Goal: Task Accomplishment & Management: Complete application form

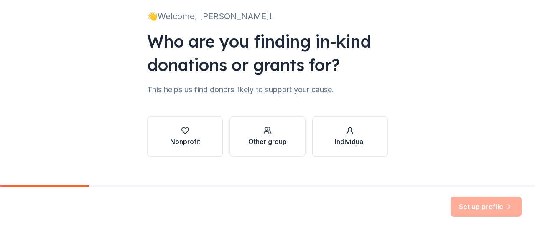
scroll to position [69, 0]
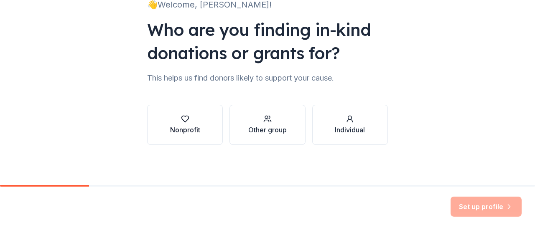
click at [195, 127] on div "Nonprofit" at bounding box center [185, 130] width 30 height 10
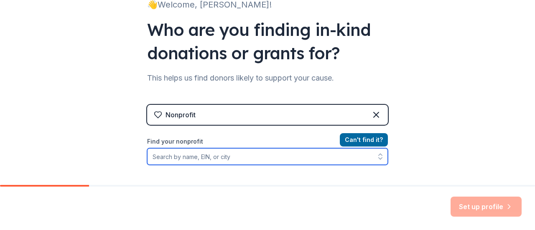
click at [300, 157] on input "Find your nonprofit" at bounding box center [267, 156] width 241 height 17
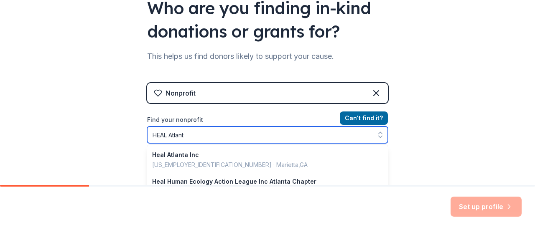
type input "HEAL Atlanta"
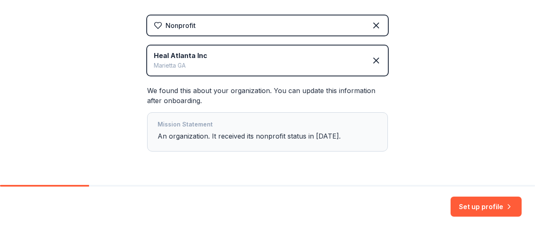
scroll to position [181, 0]
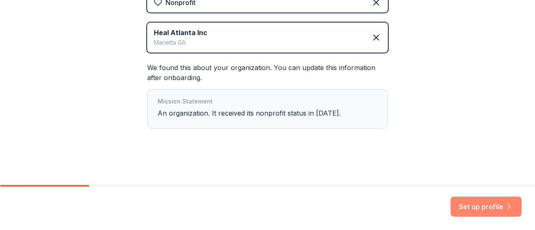
click at [485, 207] on button "Set up profile" at bounding box center [486, 207] width 71 height 20
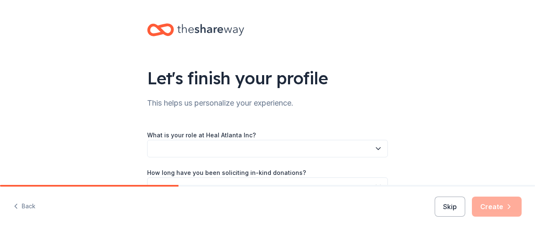
click at [352, 125] on div "What is your role at Heal Atlanta Inc? How long have you been soliciting in-kin…" at bounding box center [267, 175] width 241 height 116
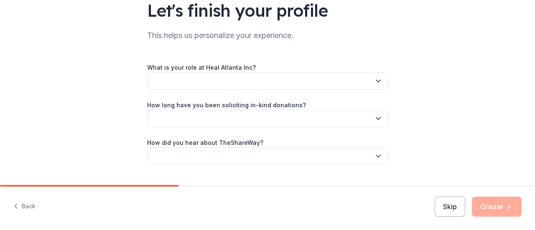
scroll to position [69, 0]
click at [370, 84] on button "button" at bounding box center [267, 81] width 241 height 18
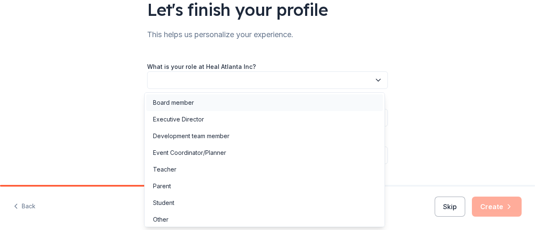
click at [186, 106] on div "Board member" at bounding box center [173, 103] width 41 height 10
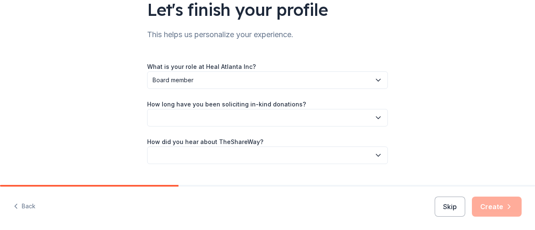
click at [293, 120] on button "button" at bounding box center [267, 118] width 241 height 18
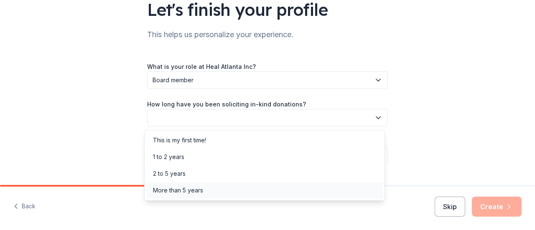
click at [225, 192] on div "More than 5 years" at bounding box center [264, 190] width 237 height 17
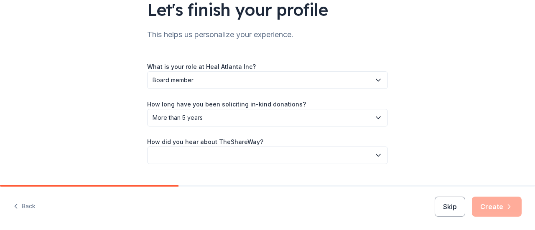
click at [263, 158] on button "button" at bounding box center [267, 156] width 241 height 18
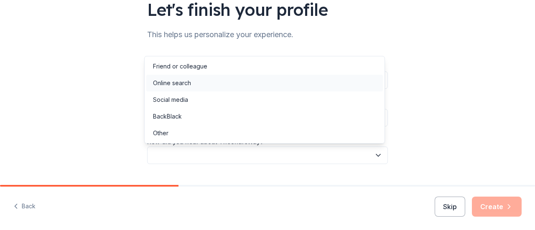
click at [180, 89] on div "Online search" at bounding box center [264, 83] width 237 height 17
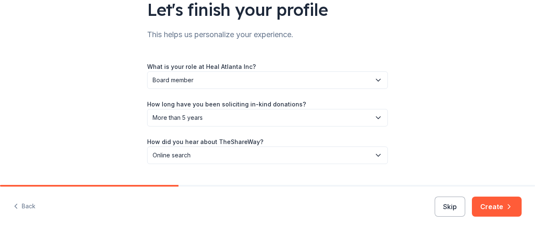
scroll to position [88, 0]
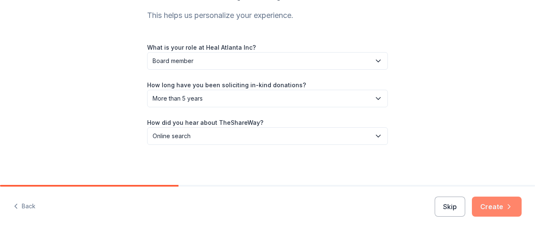
click at [503, 211] on button "Create" at bounding box center [497, 207] width 50 height 20
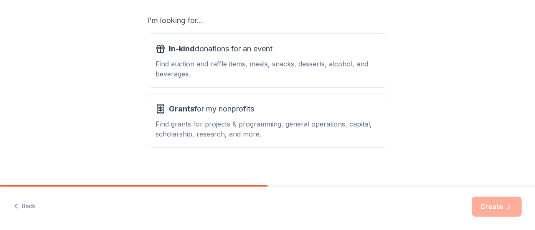
scroll to position [145, 0]
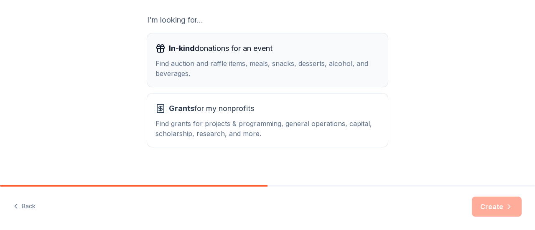
click at [245, 65] on div "Find auction and raffle items, meals, snacks, desserts, alcohol, and beverages." at bounding box center [268, 69] width 224 height 20
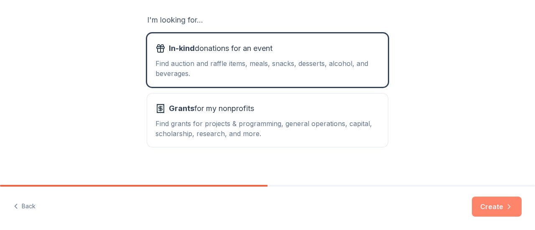
click at [499, 211] on button "Create" at bounding box center [497, 207] width 50 height 20
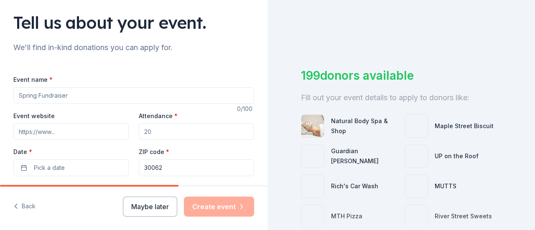
scroll to position [61, 0]
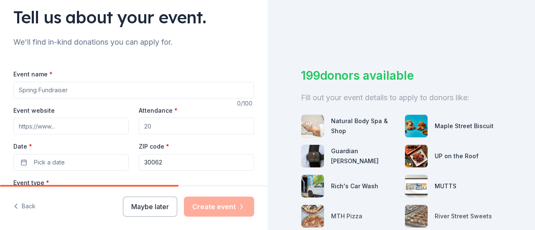
click at [161, 92] on input "Event name *" at bounding box center [133, 90] width 241 height 17
type input "Casino Night"
click at [179, 128] on input "Attendance *" at bounding box center [196, 126] width 115 height 17
type input "125"
click at [66, 158] on button "Pick a date" at bounding box center [70, 162] width 115 height 17
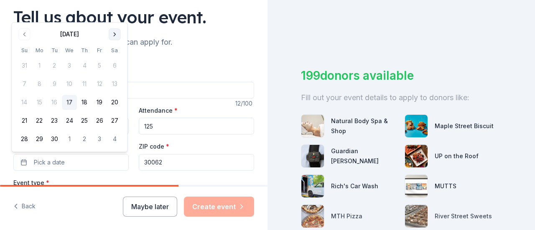
click at [112, 36] on button "Go to next month" at bounding box center [115, 34] width 12 height 12
click at [113, 120] on button "25" at bounding box center [114, 121] width 15 height 15
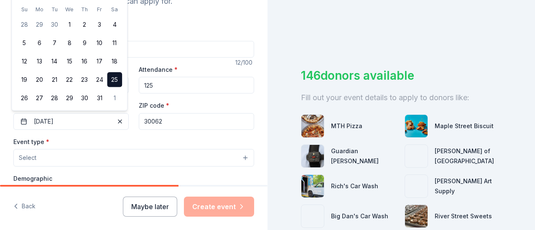
scroll to position [110, 0]
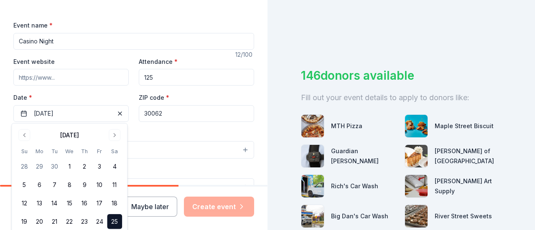
click at [103, 57] on div "Event website" at bounding box center [70, 71] width 115 height 30
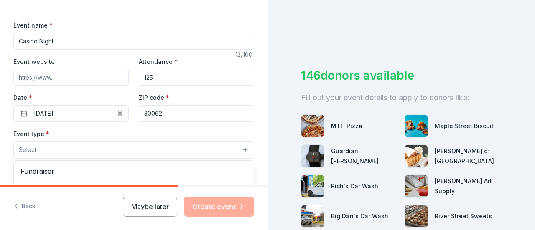
click at [59, 153] on button "Select" at bounding box center [133, 150] width 241 height 18
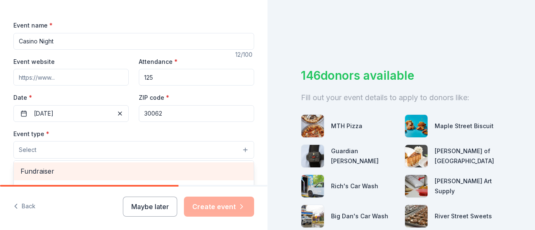
click at [43, 170] on span "Fundraiser" at bounding box center [133, 171] width 227 height 11
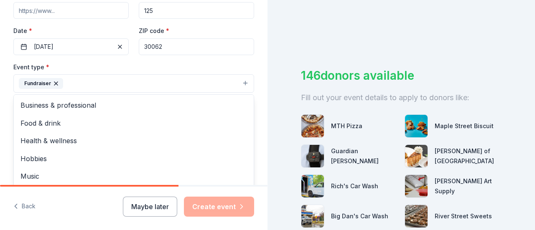
scroll to position [178, 0]
click at [219, 59] on div "Event name * Casino Night 12 /100 Event website Attendance * 125 Date * 10/25/2…" at bounding box center [133, 145] width 241 height 387
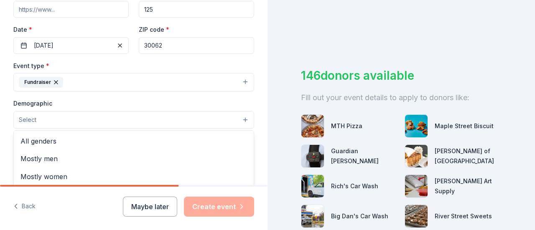
click at [94, 118] on button "Select" at bounding box center [133, 120] width 241 height 18
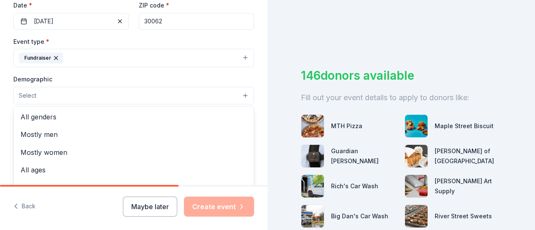
scroll to position [232, 0]
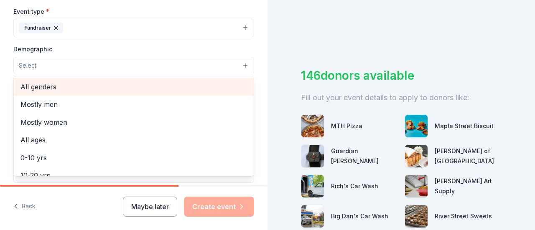
click at [37, 85] on span "All genders" at bounding box center [133, 87] width 227 height 11
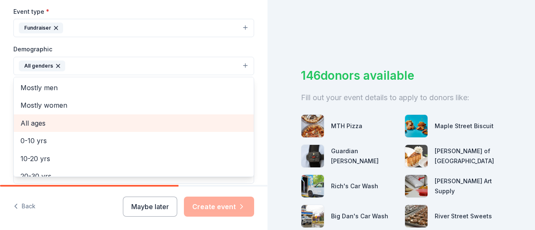
click at [36, 122] on span "All ages" at bounding box center [133, 123] width 227 height 11
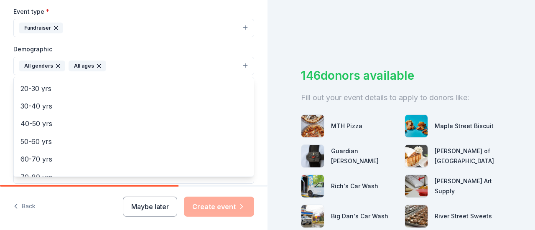
scroll to position [99, 0]
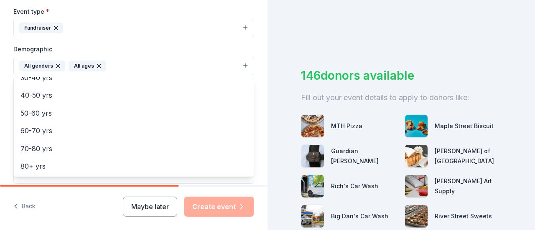
click at [139, 42] on div "Event type * Fundraiser Demographic All genders All ages Mostly men Mostly wome…" at bounding box center [133, 95] width 241 height 178
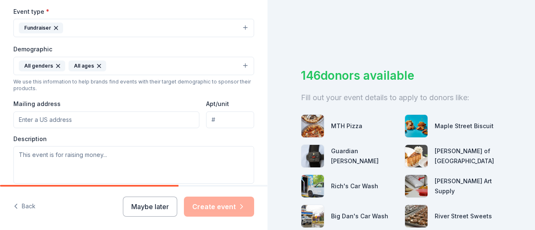
click at [46, 120] on input "Mailing address" at bounding box center [106, 120] width 186 height 17
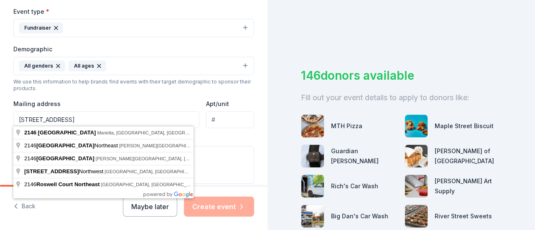
type input "2146 Roswell Road"
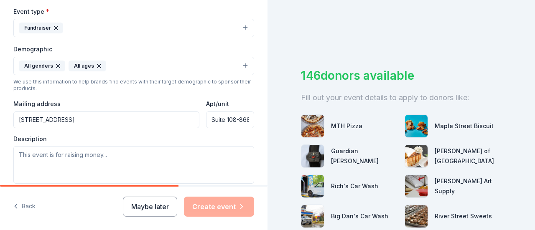
scroll to position [0, 3]
type input "Suite 108-868"
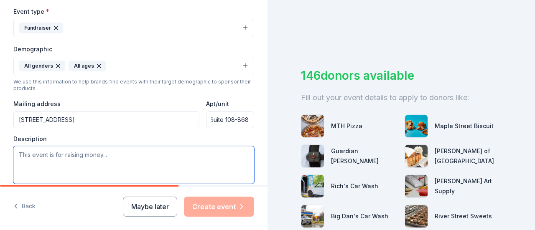
scroll to position [0, 0]
click at [35, 154] on textarea at bounding box center [133, 165] width 241 height 38
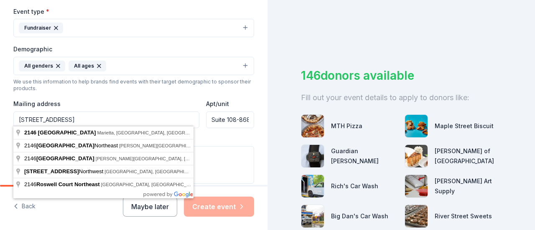
click at [82, 118] on input "2146 Roswell Road" at bounding box center [106, 120] width 186 height 17
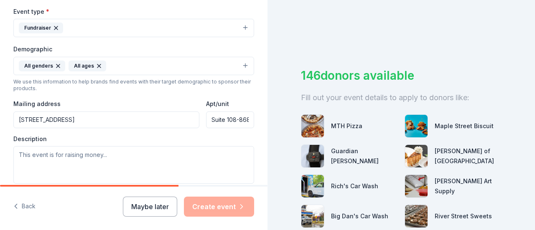
type input "2146 Roswell Road, Marietta, GA, 30062"
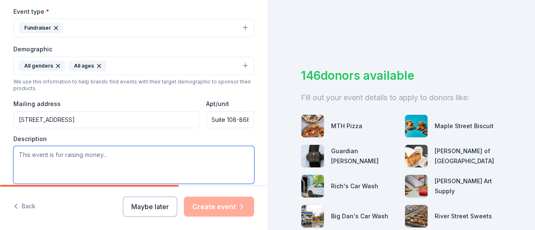
click at [30, 153] on textarea at bounding box center [133, 165] width 241 height 38
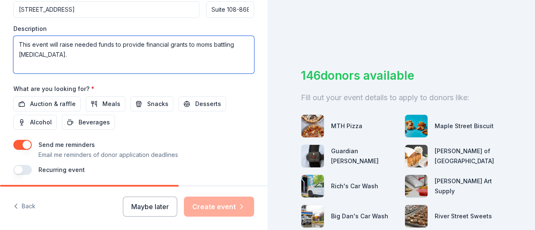
scroll to position [370, 0]
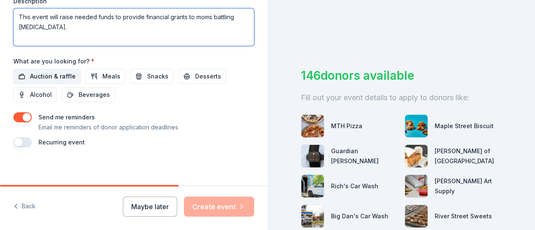
type textarea "This event will raise needed funds to provide financial grants to moms battling…"
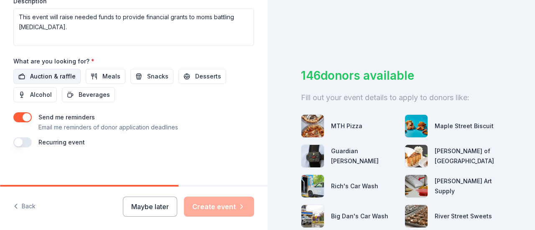
click at [55, 73] on span "Auction & raffle" at bounding box center [53, 77] width 46 height 10
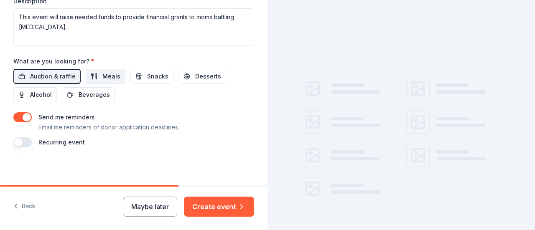
click at [103, 75] on span "Meals" at bounding box center [111, 77] width 18 height 10
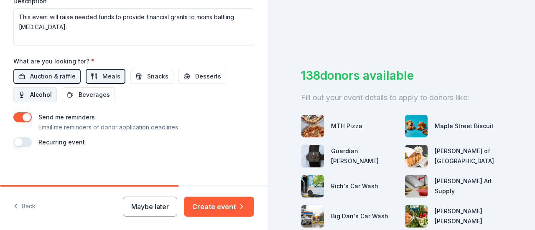
click at [45, 92] on span "Alcohol" at bounding box center [41, 95] width 22 height 10
click at [38, 90] on span "Alcohol" at bounding box center [41, 95] width 22 height 10
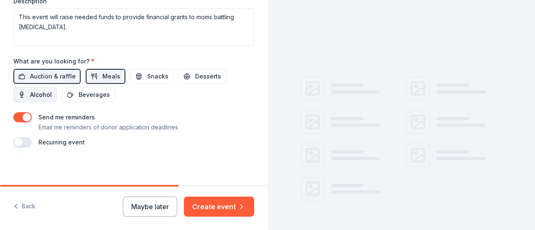
click at [38, 90] on span "Alcohol" at bounding box center [41, 95] width 22 height 10
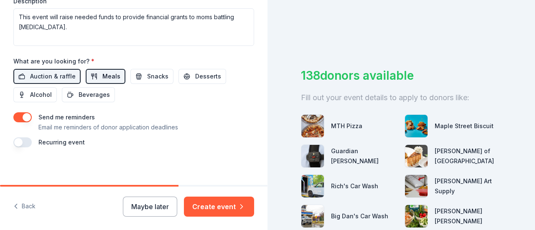
click at [112, 76] on span "Meals" at bounding box center [111, 77] width 18 height 10
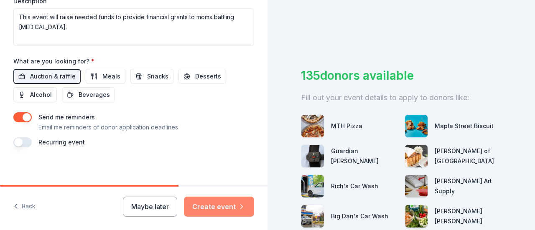
click at [231, 210] on button "Create event" at bounding box center [219, 207] width 70 height 20
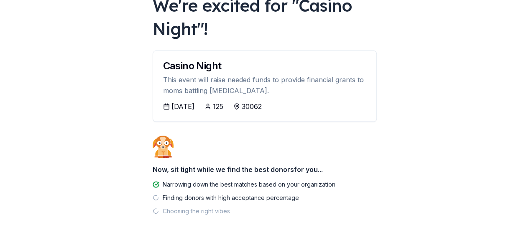
scroll to position [100, 0]
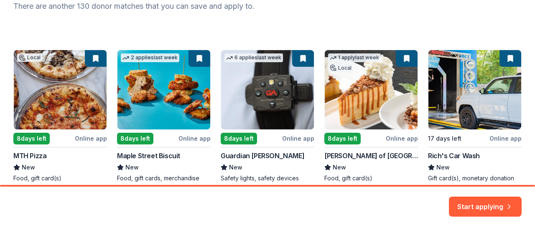
scroll to position [129, 0]
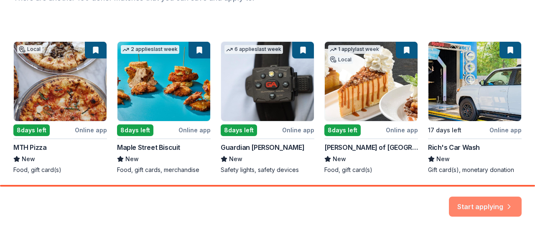
click at [503, 207] on button "Start applying" at bounding box center [485, 202] width 73 height 20
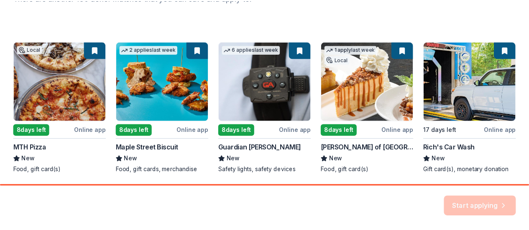
scroll to position [158, 0]
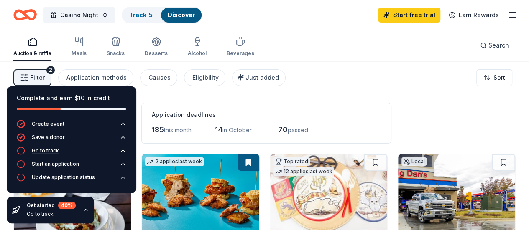
click at [52, 149] on div "Go to track" at bounding box center [45, 151] width 27 height 7
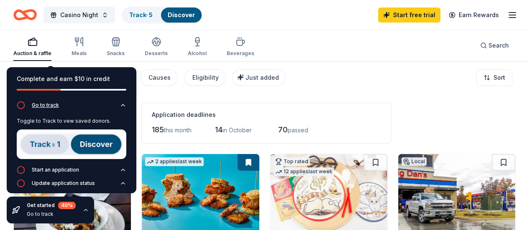
scroll to position [31, 0]
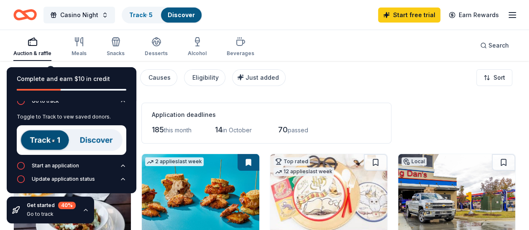
click at [31, 145] on img at bounding box center [72, 140] width 110 height 30
click at [66, 165] on div "Start an application" at bounding box center [55, 166] width 47 height 7
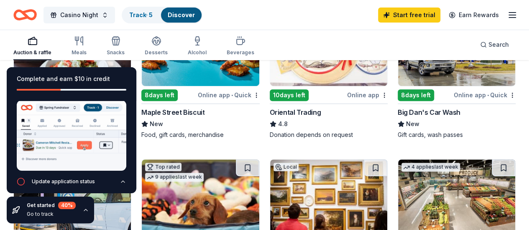
scroll to position [145, 0]
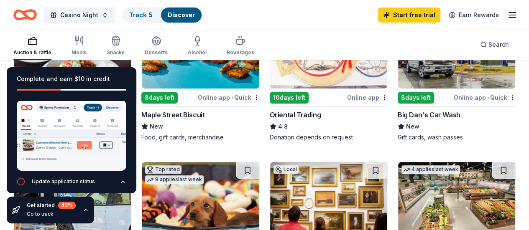
click at [84, 212] on icon "button" at bounding box center [85, 210] width 7 height 7
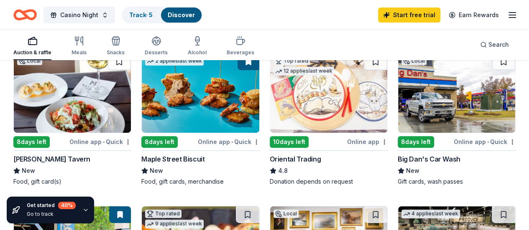
scroll to position [100, 0]
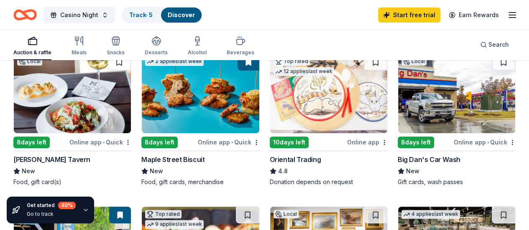
click at [72, 141] on div "Online app • Quick" at bounding box center [100, 142] width 62 height 10
click at [172, 159] on div "Maple Street Biscuit" at bounding box center [172, 160] width 63 height 10
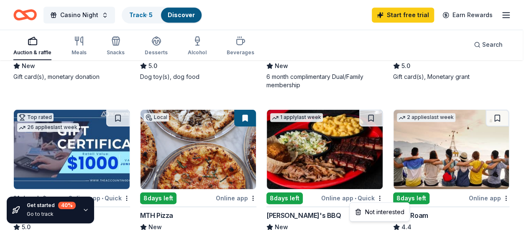
scroll to position [385, 0]
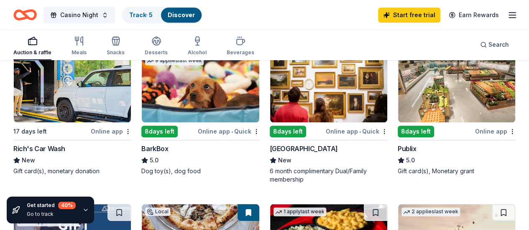
scroll to position [271, 0]
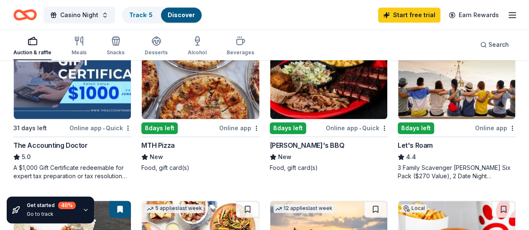
scroll to position [432, 0]
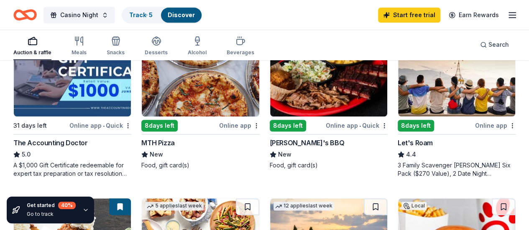
click at [270, 141] on div "[PERSON_NAME]'s BBQ" at bounding box center [307, 143] width 74 height 10
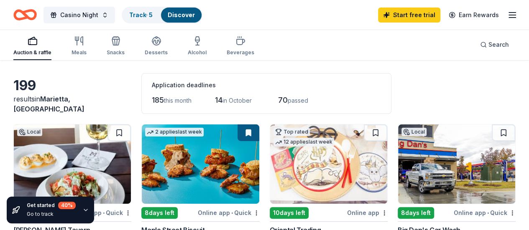
scroll to position [0, 0]
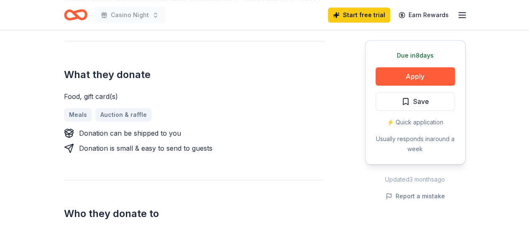
scroll to position [340, 0]
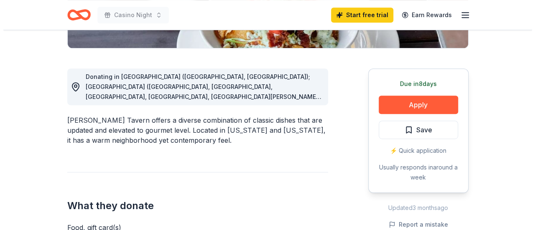
scroll to position [202, 0]
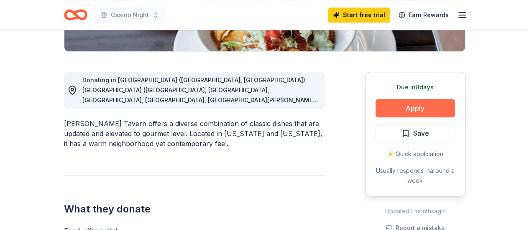
click at [431, 111] on button "Apply" at bounding box center [415, 108] width 79 height 18
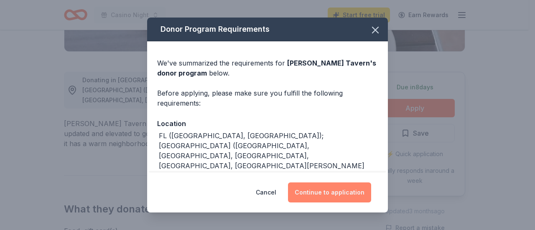
click at [352, 195] on button "Continue to application" at bounding box center [329, 193] width 83 height 20
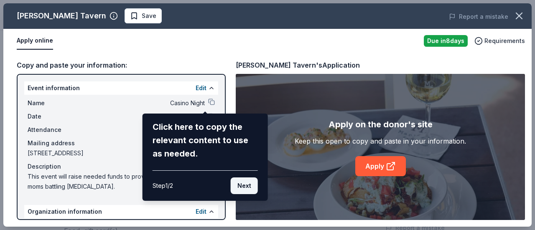
click at [247, 189] on button "Next" at bounding box center [244, 186] width 27 height 17
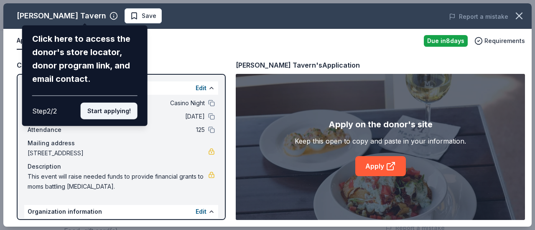
click at [123, 113] on button "Start applying!" at bounding box center [109, 111] width 57 height 17
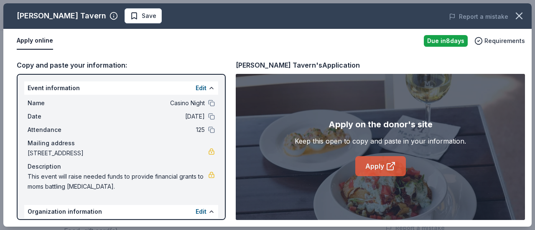
click at [395, 167] on icon at bounding box center [391, 166] width 10 height 10
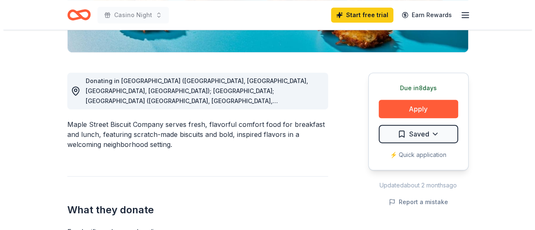
scroll to position [202, 0]
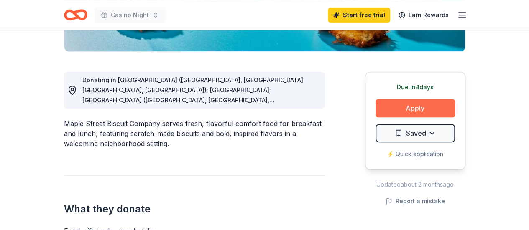
click at [436, 108] on button "Apply" at bounding box center [415, 108] width 79 height 18
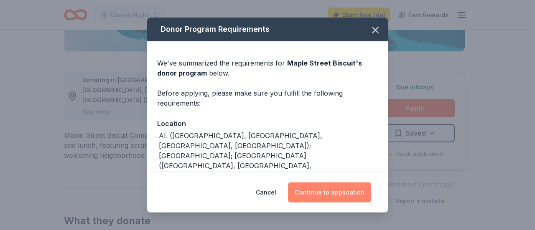
click at [332, 196] on button "Continue to application" at bounding box center [329, 193] width 83 height 20
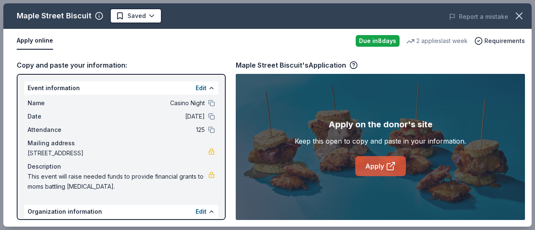
click at [386, 167] on icon at bounding box center [391, 166] width 10 height 10
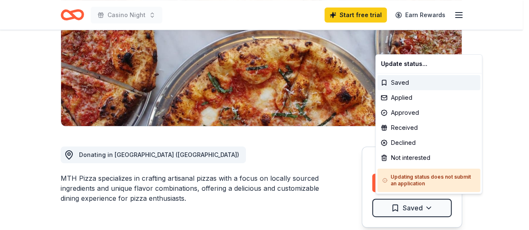
scroll to position [145, 0]
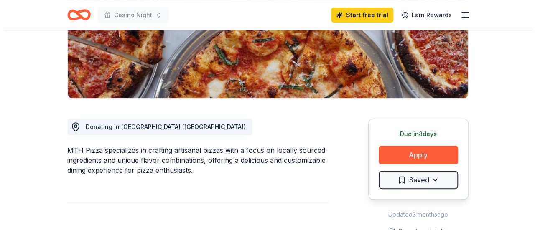
scroll to position [160, 0]
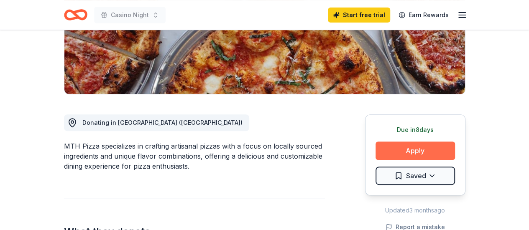
click at [426, 156] on button "Apply" at bounding box center [415, 151] width 79 height 18
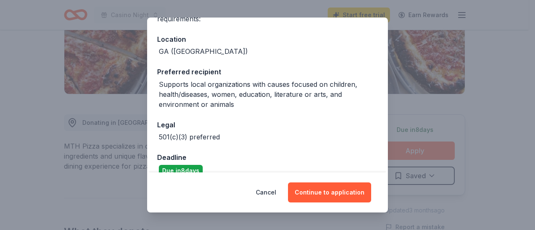
scroll to position [98, 0]
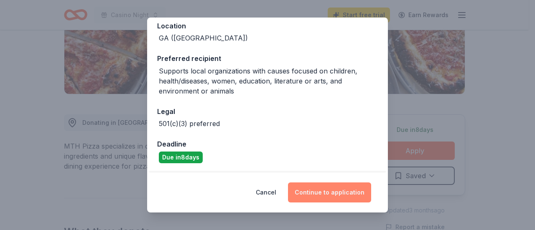
click at [344, 199] on button "Continue to application" at bounding box center [329, 193] width 83 height 20
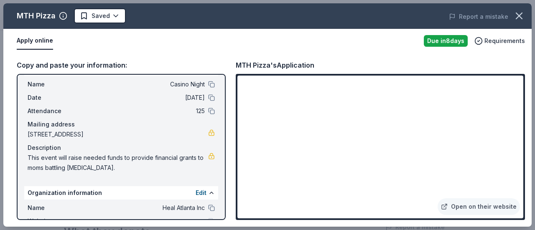
scroll to position [0, 0]
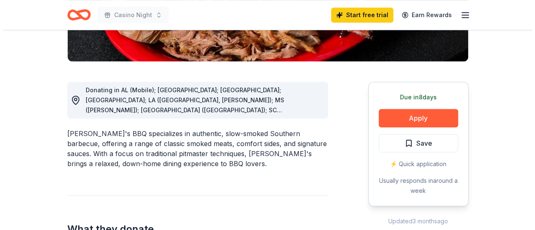
scroll to position [192, 0]
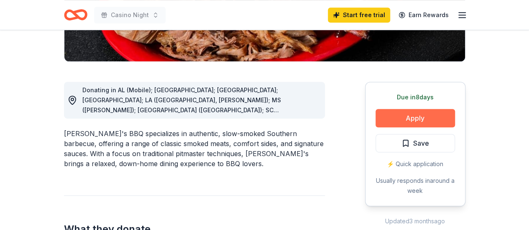
click at [438, 121] on button "Apply" at bounding box center [415, 118] width 79 height 18
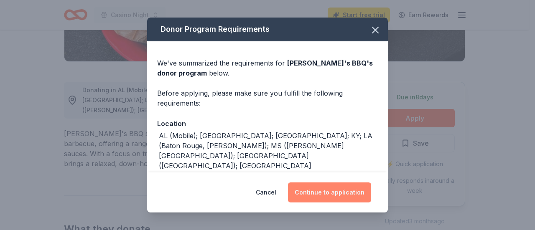
click at [359, 199] on button "Continue to application" at bounding box center [329, 193] width 83 height 20
